Goal: Transaction & Acquisition: Purchase product/service

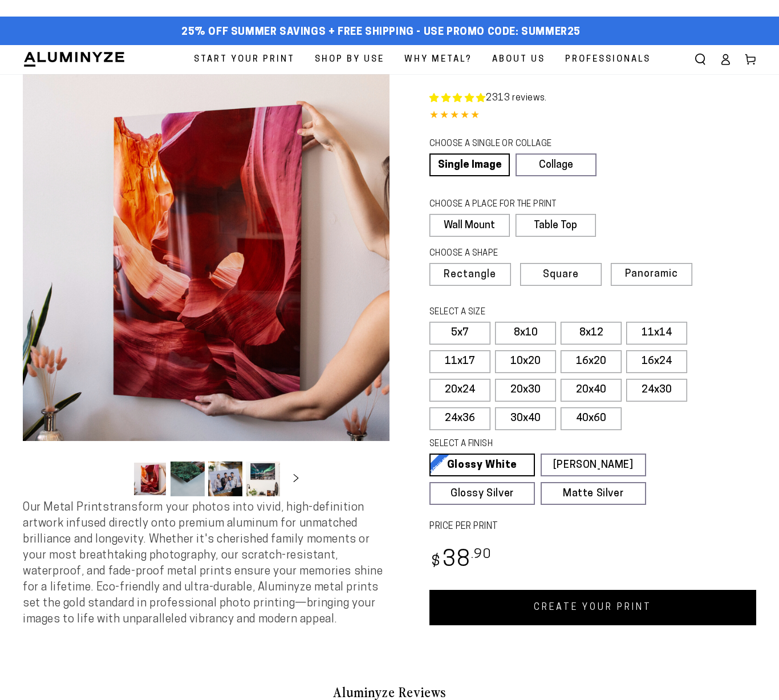
select select "**********"
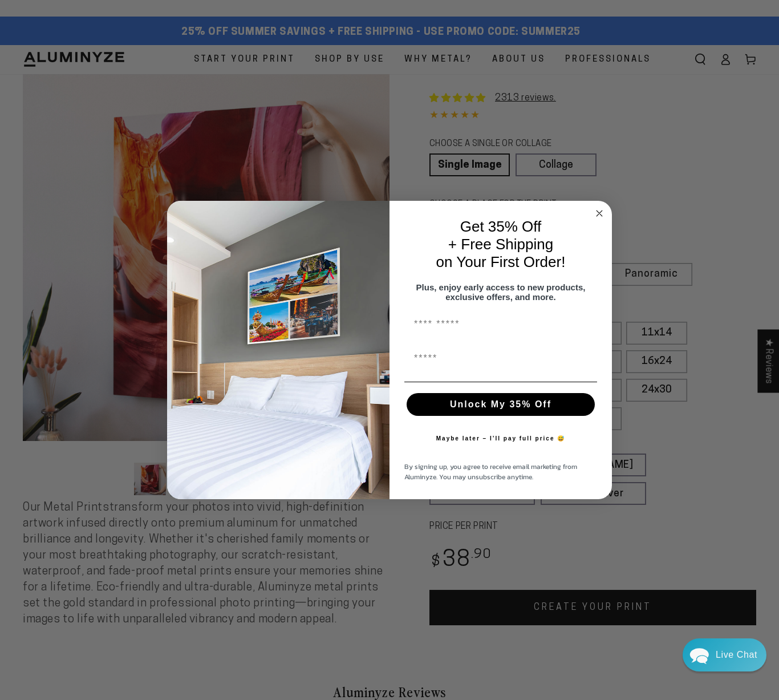
click at [598, 208] on circle "Close dialog" at bounding box center [599, 212] width 13 height 13
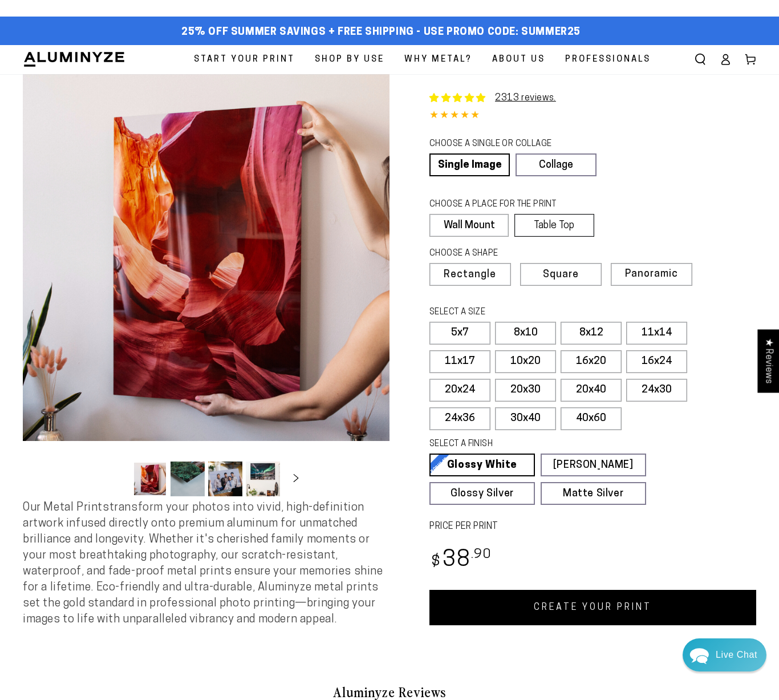
click at [568, 223] on label "Table Top" at bounding box center [553, 225] width 79 height 23
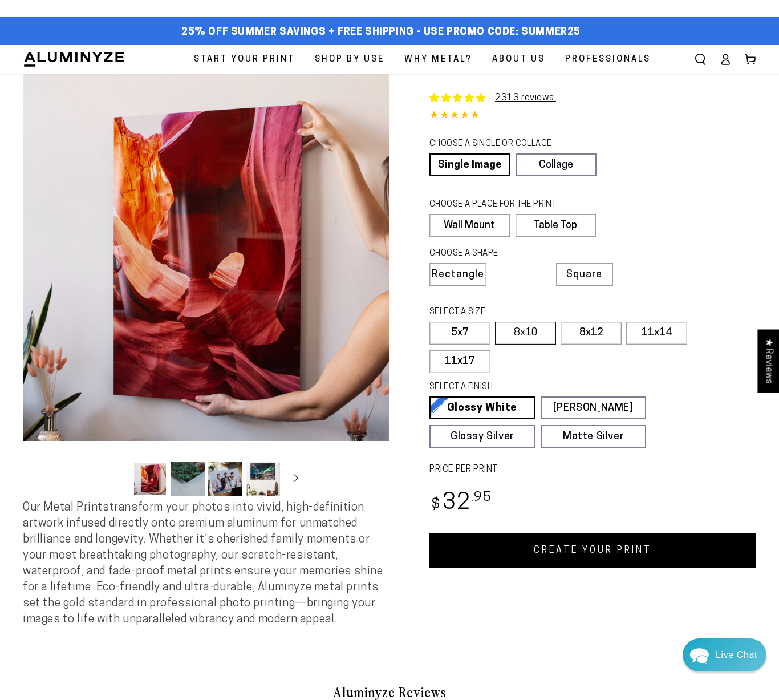
click at [530, 332] on label "8x10" at bounding box center [525, 333] width 61 height 23
click at [706, 223] on div "CHOOSE A PLACE FOR THE PRINT Learn more Wall Mount Table Top" at bounding box center [592, 220] width 327 height 49
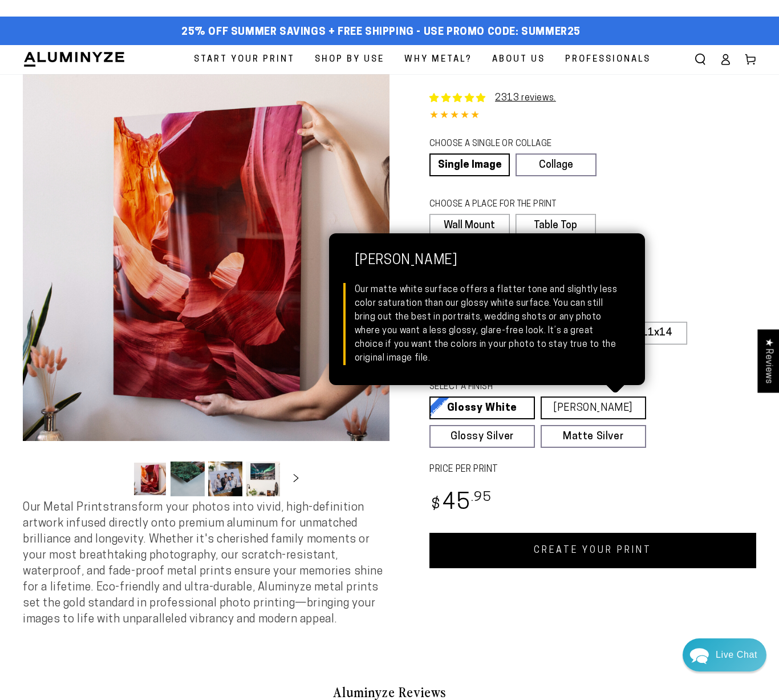
click at [590, 409] on link "[PERSON_NAME] Matte White Our matte white surface offers a flatter tone and sli…" at bounding box center [593, 407] width 105 height 23
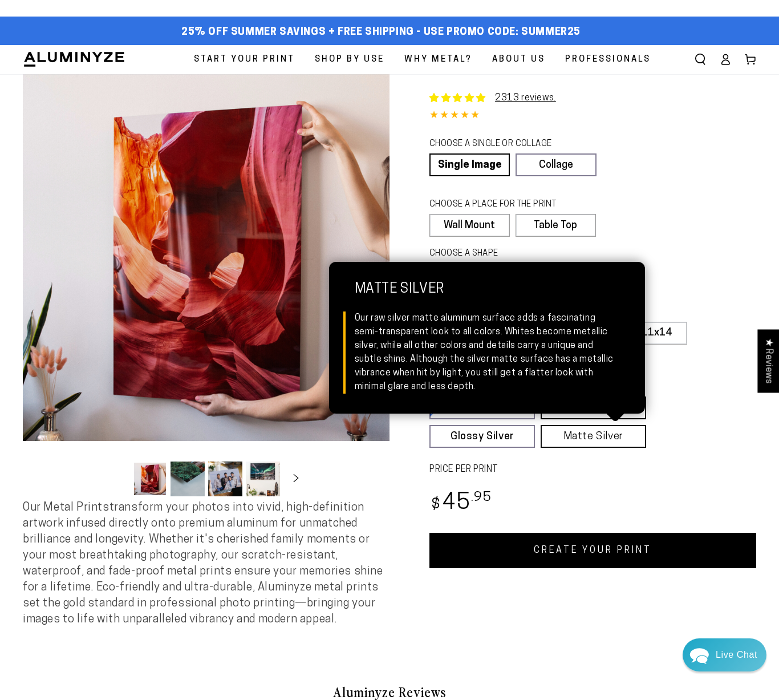
click at [588, 438] on link "Matte Silver Matte Silver Our raw silver matte aluminum surface adds a fascinat…" at bounding box center [593, 436] width 105 height 23
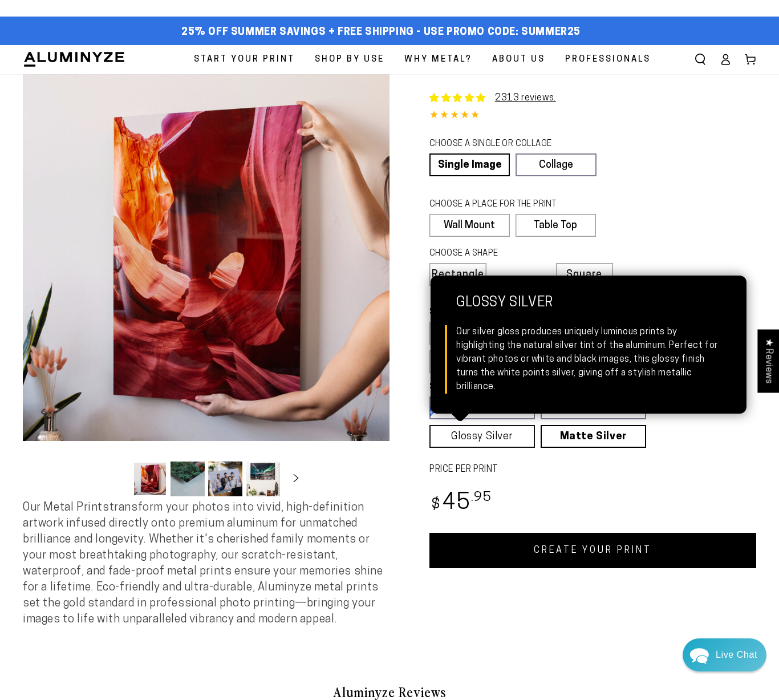
click at [468, 437] on link "Glossy Silver Glossy Silver Our silver gloss produces uniquely luminous prints …" at bounding box center [481, 436] width 105 height 23
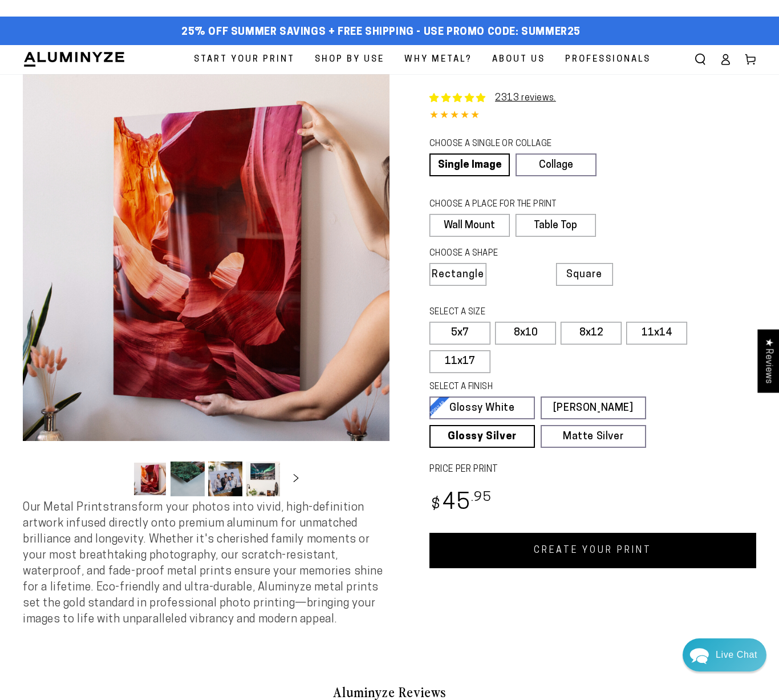
click at [586, 484] on div "Single Product 2313 reviews. 4.85 / 5.0 (2245) 2245 total reviews CHOOSE A SING…" at bounding box center [572, 321] width 367 height 494
click at [456, 329] on label "5x7" at bounding box center [459, 333] width 61 height 23
click at [585, 334] on label "8x12" at bounding box center [591, 333] width 61 height 23
click at [575, 364] on fieldset "SELECT A SIZE Learn more 5x7 8x10" at bounding box center [588, 342] width 319 height 72
